Goal: Check status

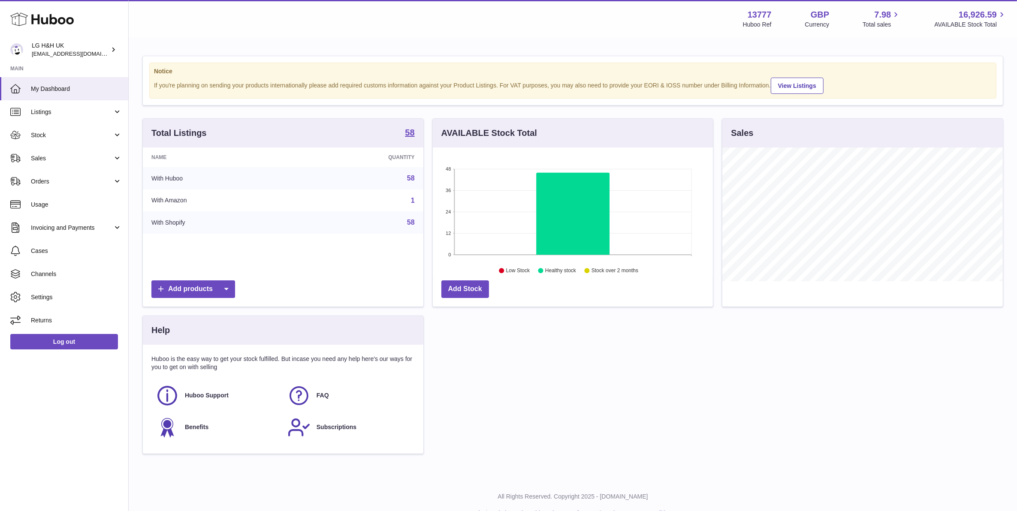
scroll to position [133, 280]
click at [72, 139] on link "Stock" at bounding box center [64, 135] width 128 height 23
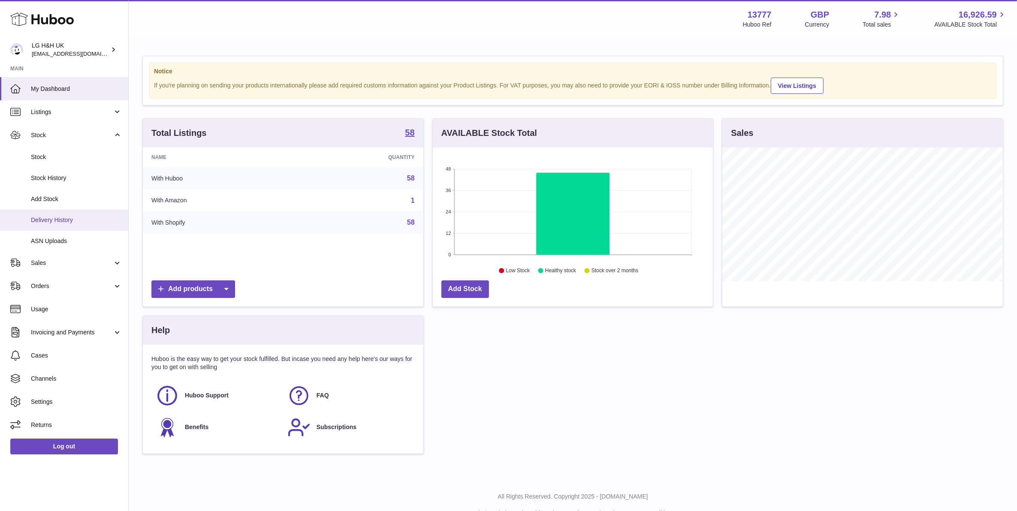
click at [70, 216] on span "Delivery History" at bounding box center [76, 220] width 91 height 8
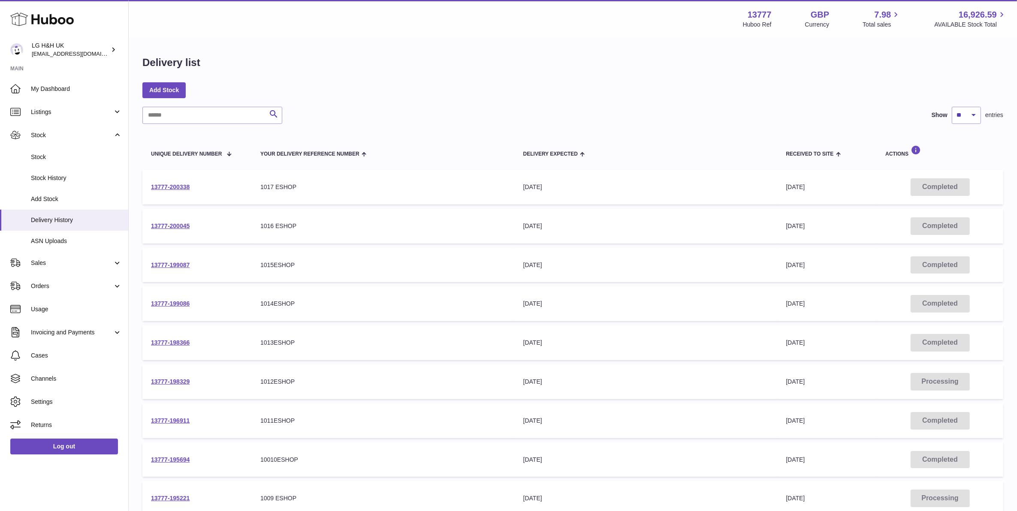
click at [165, 192] on td "13777-200338" at bounding box center [196, 187] width 109 height 35
click at [168, 188] on link "13777-200338" at bounding box center [170, 187] width 39 height 7
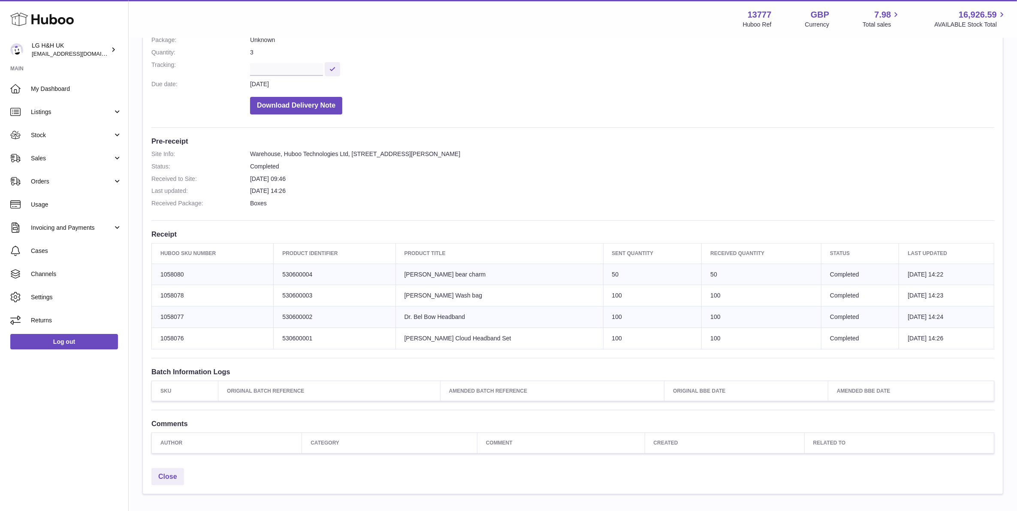
scroll to position [78, 0]
